Goal: Transaction & Acquisition: Subscribe to service/newsletter

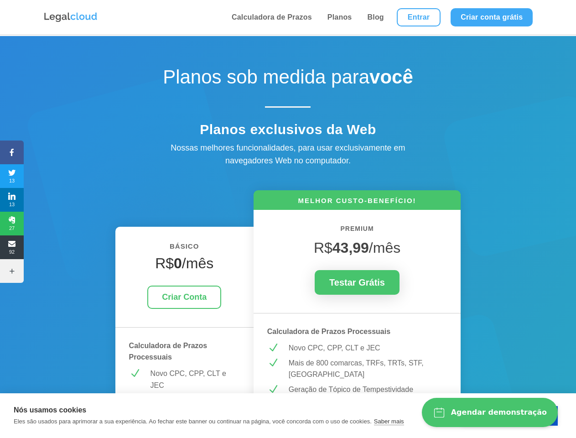
click at [12, 152] on icon at bounding box center [12, 152] width 24 height 7
click at [12, 176] on span "13" at bounding box center [12, 176] width 24 height 15
click at [12, 200] on span "13" at bounding box center [12, 199] width 24 height 15
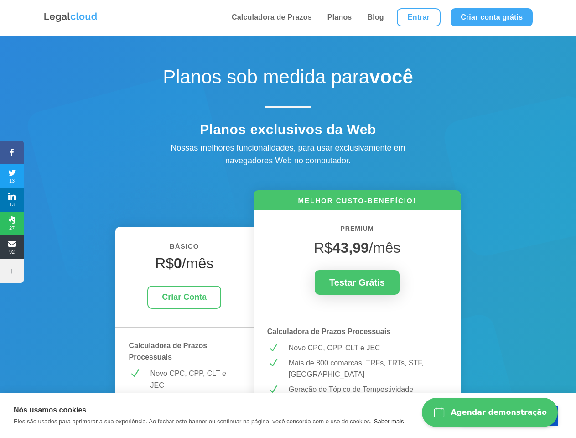
click at [12, 223] on span "27" at bounding box center [12, 223] width 24 height 15
click at [12, 247] on span "92" at bounding box center [12, 247] width 24 height 15
click at [12, 271] on icon at bounding box center [12, 270] width 24 height 7
